Goal: Information Seeking & Learning: Learn about a topic

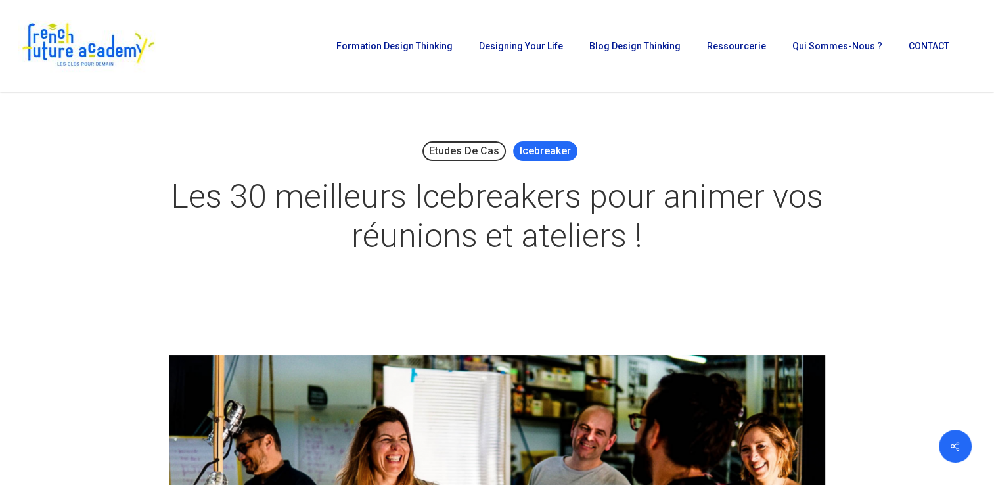
click at [552, 160] on link "Icebreaker" at bounding box center [545, 151] width 64 height 20
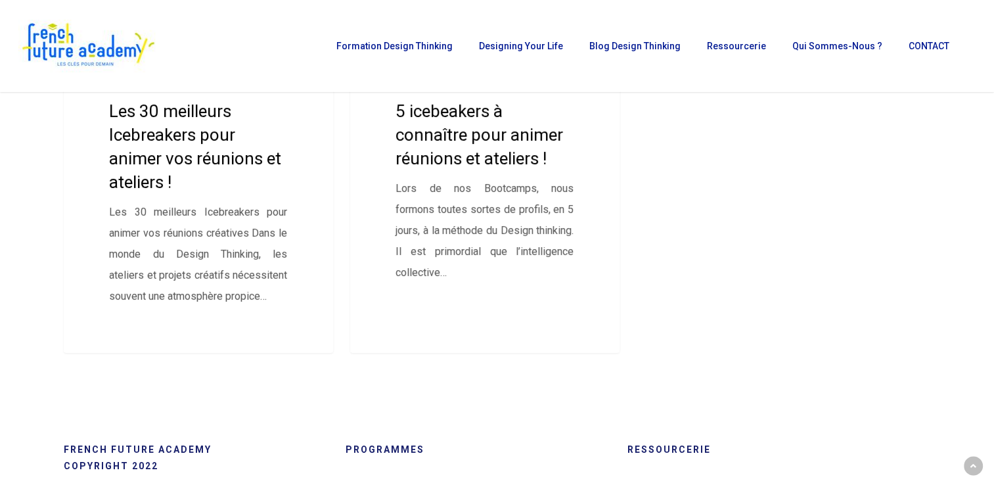
scroll to position [469, 0]
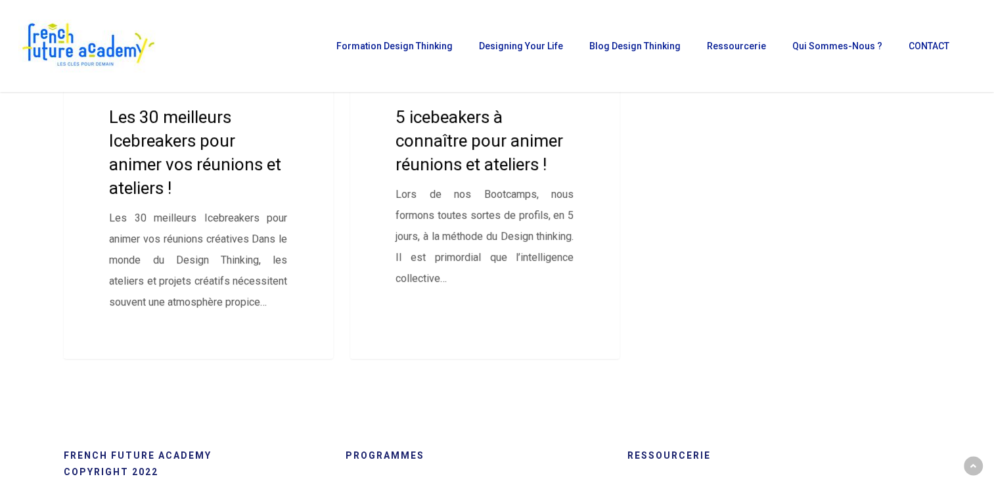
click at [988, 280] on div "Etudes de cas Icebreaker [DATE] Les 30 meilleurs Icebreakers pour animer vos ré…" at bounding box center [497, 125] width 985 height 494
click at [439, 154] on link "5 icebeakers à connaître pour animer réunions et ateliers !" at bounding box center [485, 118] width 270 height 481
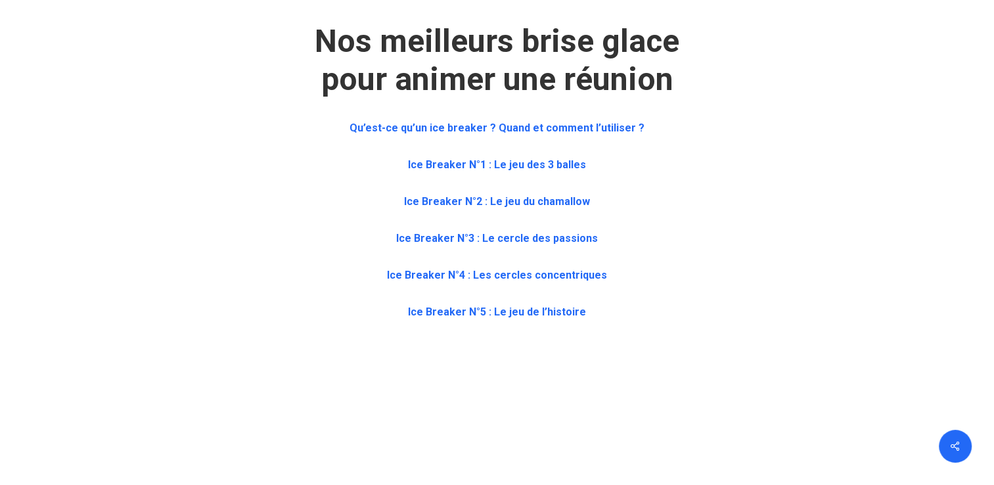
scroll to position [648, 0]
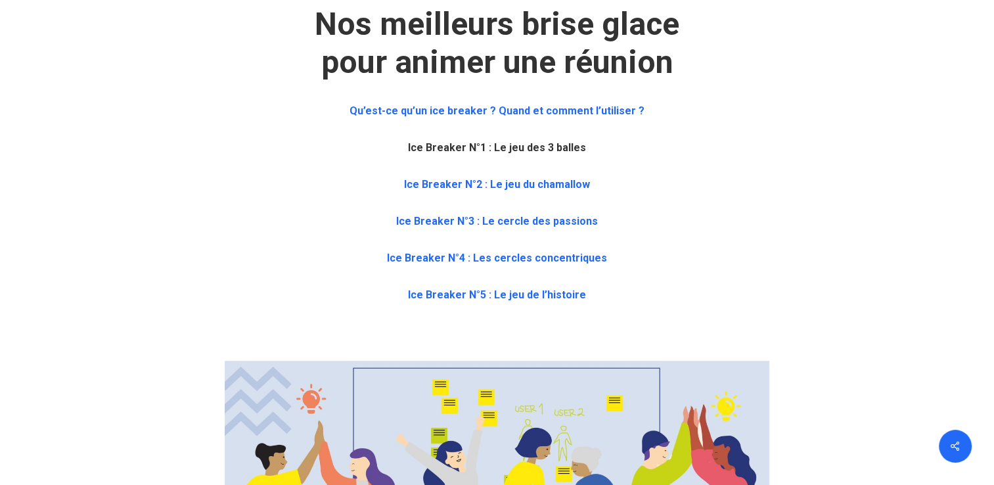
click at [518, 150] on b "Ice Breaker N°1 : Le jeu des 3 balles" at bounding box center [497, 147] width 178 height 12
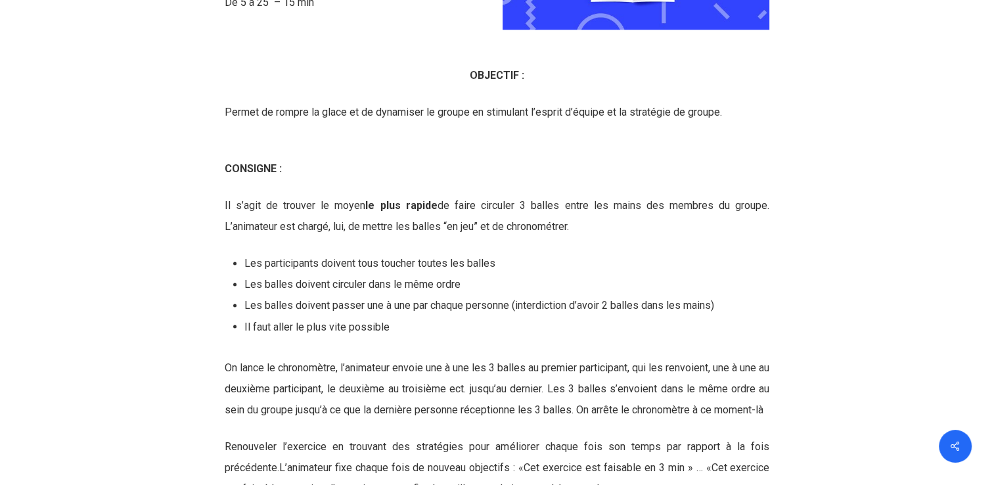
scroll to position [2169, 0]
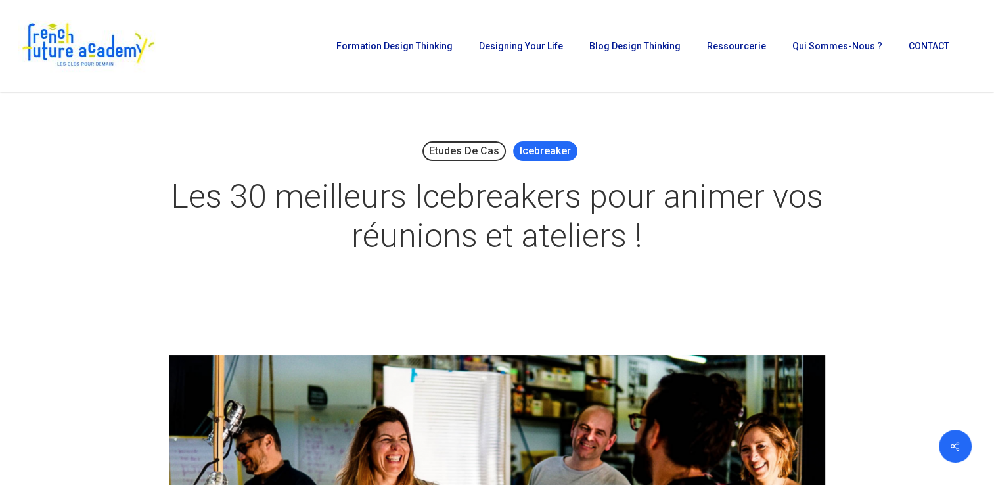
click at [554, 156] on link "Icebreaker" at bounding box center [545, 151] width 64 height 20
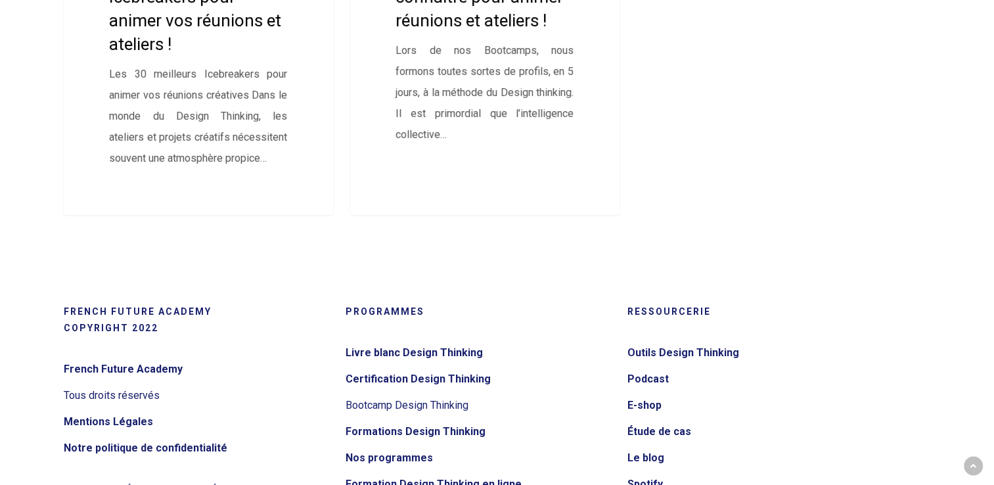
scroll to position [648, 0]
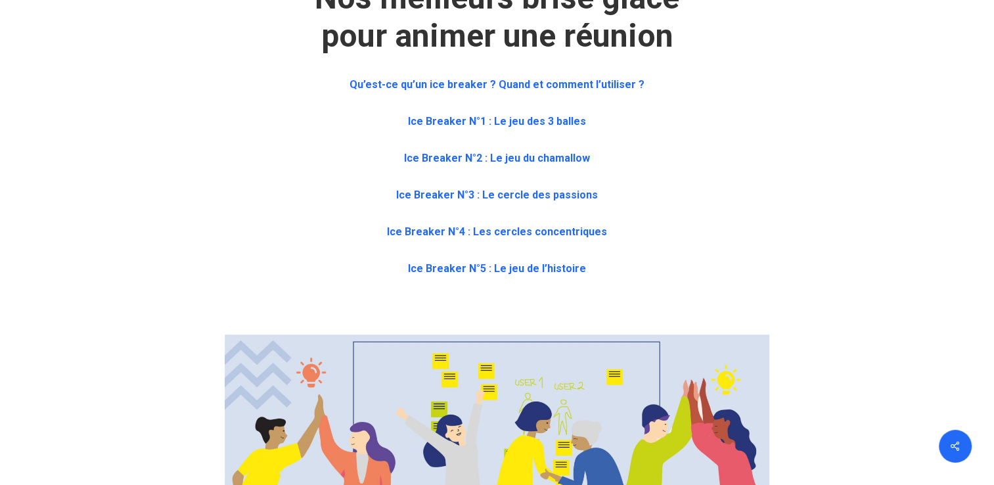
scroll to position [709, 0]
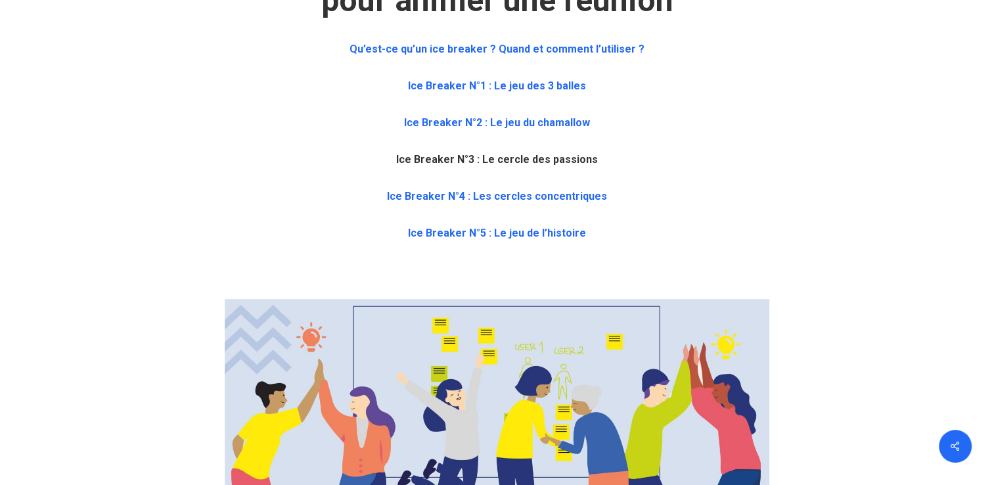
click at [515, 156] on b "Ice Breaker N°3 : Le cercle des passions" at bounding box center [497, 159] width 202 height 12
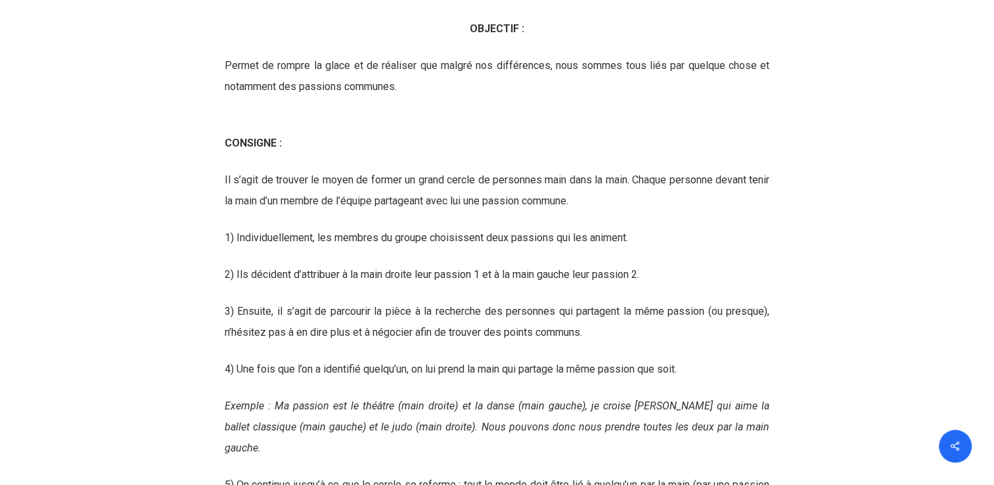
scroll to position [3854, 0]
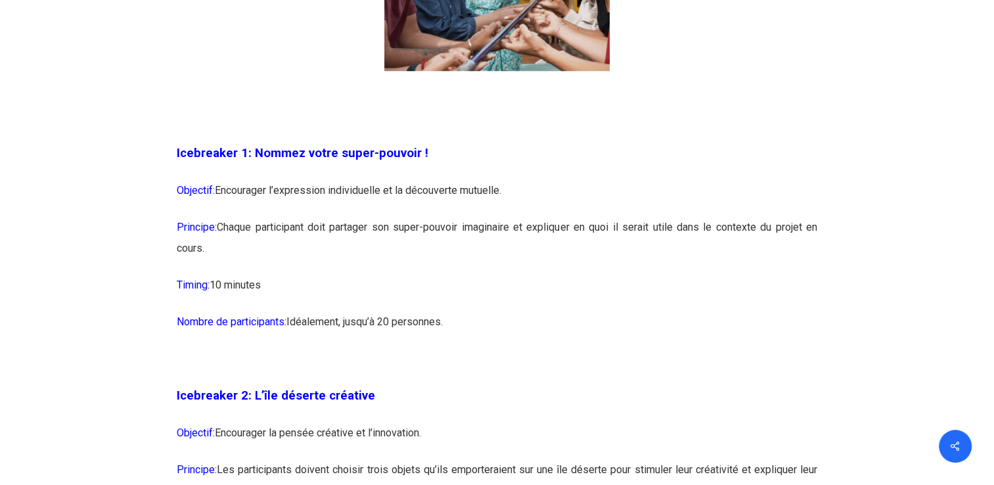
scroll to position [1086, 0]
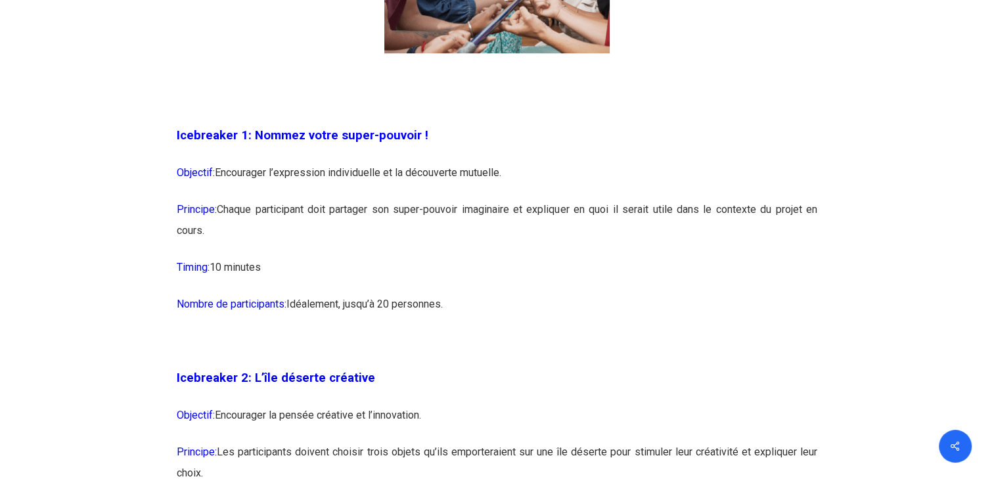
click at [307, 131] on span "Icebreaker 1: Nommez votre super-pouvoir !" at bounding box center [303, 135] width 252 height 14
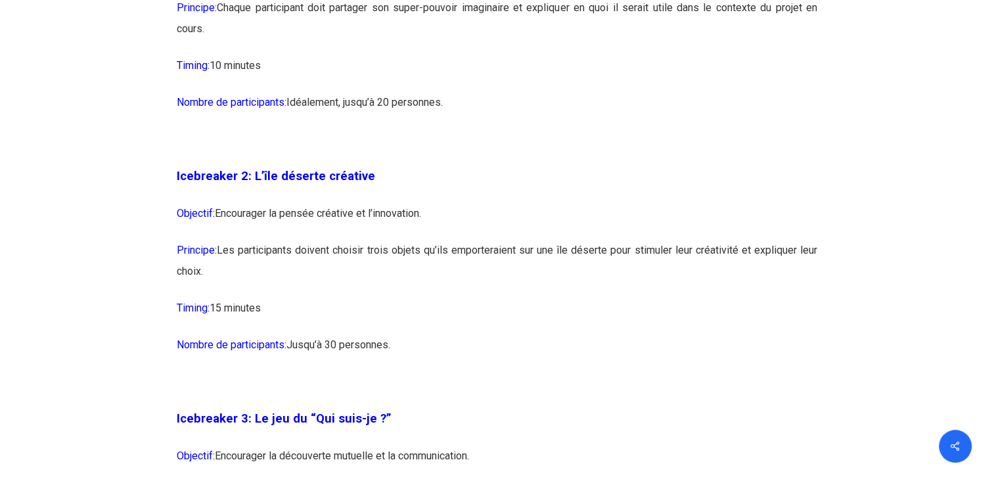
scroll to position [1349, 0]
